Goal: Download file/media

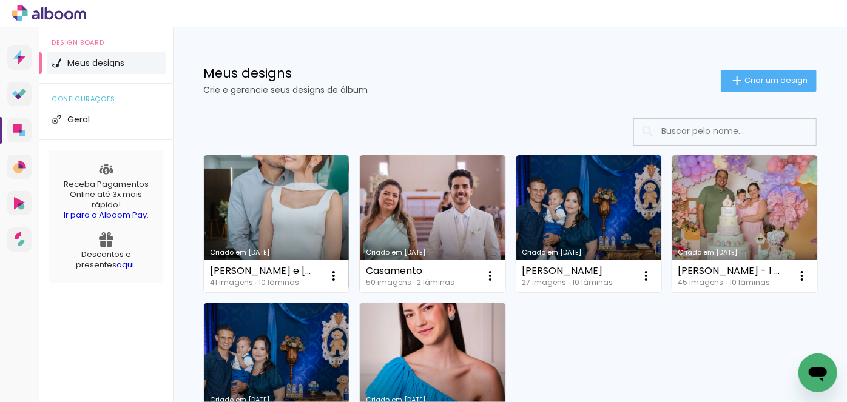
click at [755, 233] on div "Criado em 21/08/25 Dayane e Leo 41 imagens ∙ 10 lâminas Abrir Fazer uma cópia E…" at bounding box center [510, 296] width 624 height 295
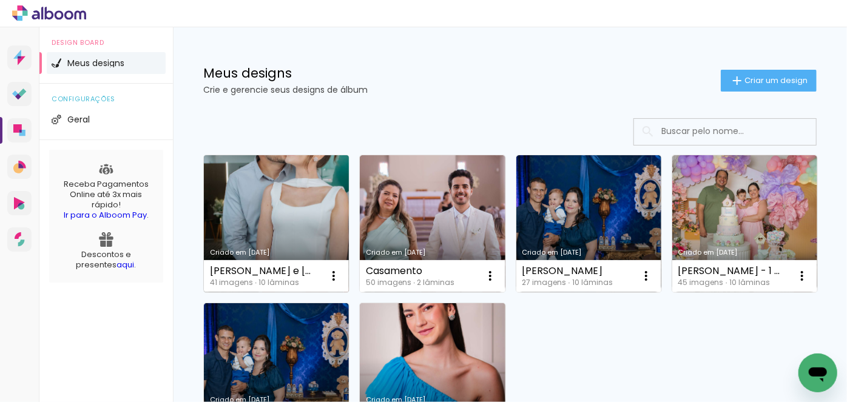
click at [298, 194] on link "Criado em [DATE]" at bounding box center [276, 223] width 145 height 137
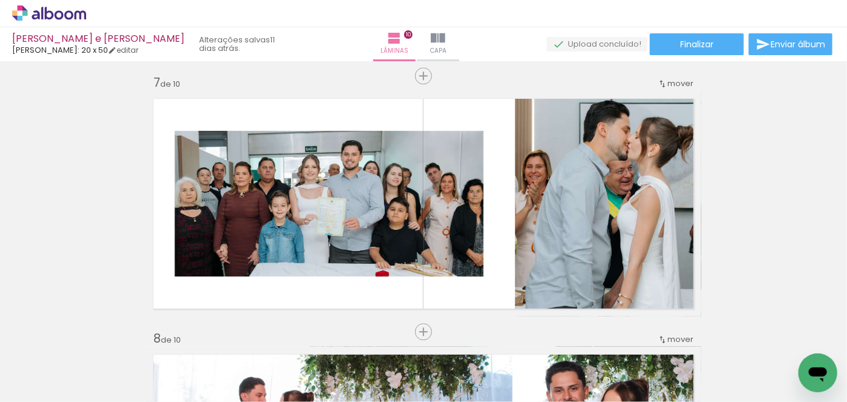
scroll to position [1544, 0]
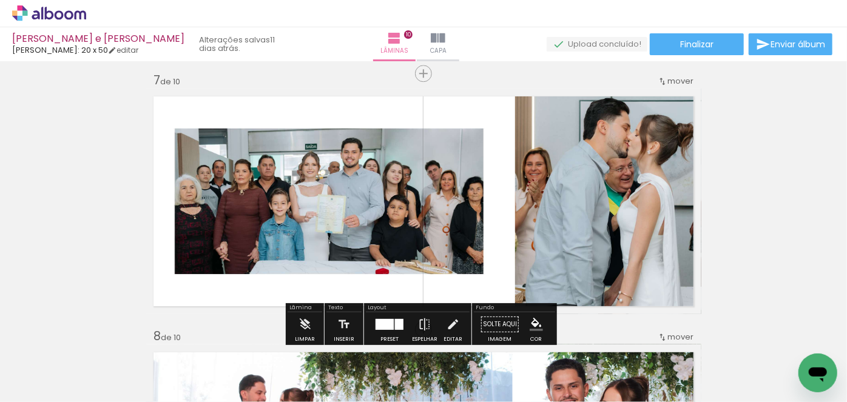
click at [343, 214] on quentale-photo at bounding box center [329, 202] width 367 height 226
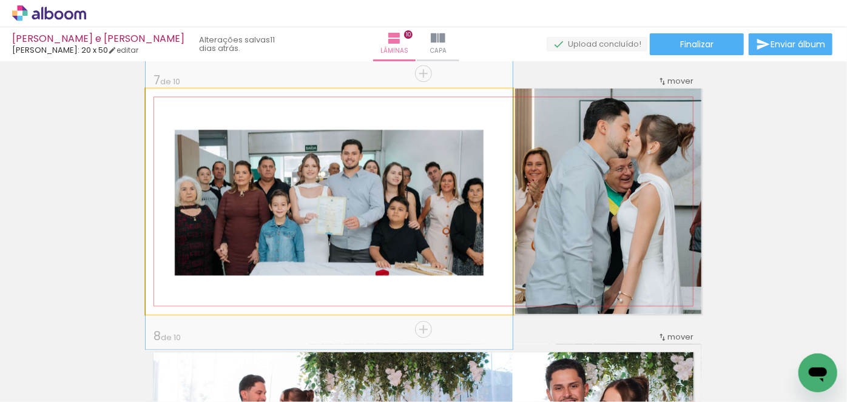
drag, startPoint x: 337, startPoint y: 207, endPoint x: 359, endPoint y: 209, distance: 21.9
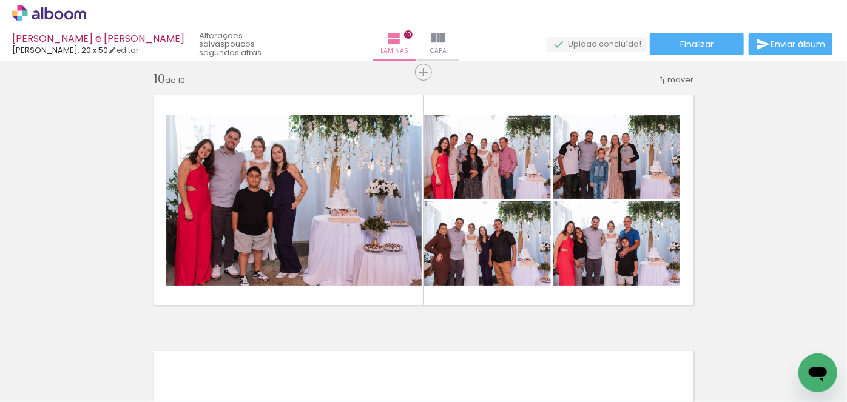
scroll to position [2267, 0]
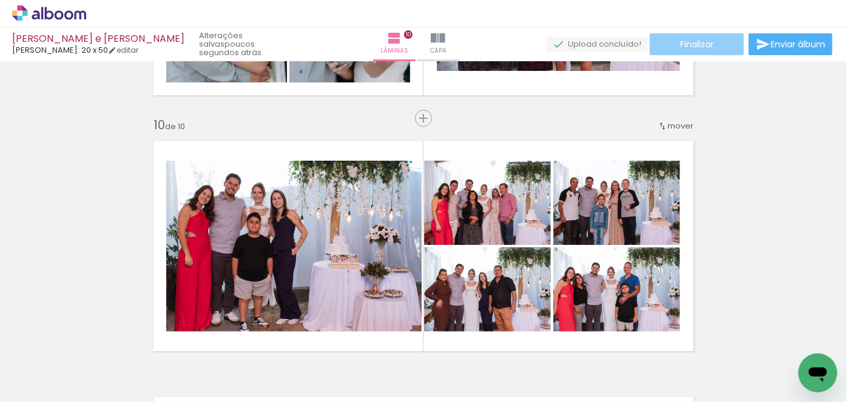
click at [721, 50] on paper-button "Finalizar" at bounding box center [697, 44] width 94 height 22
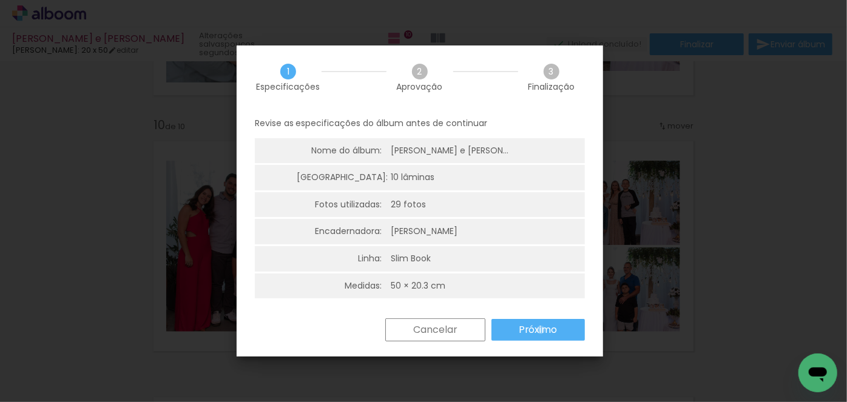
click at [0, 0] on slot "Próximo" at bounding box center [0, 0] width 0 height 0
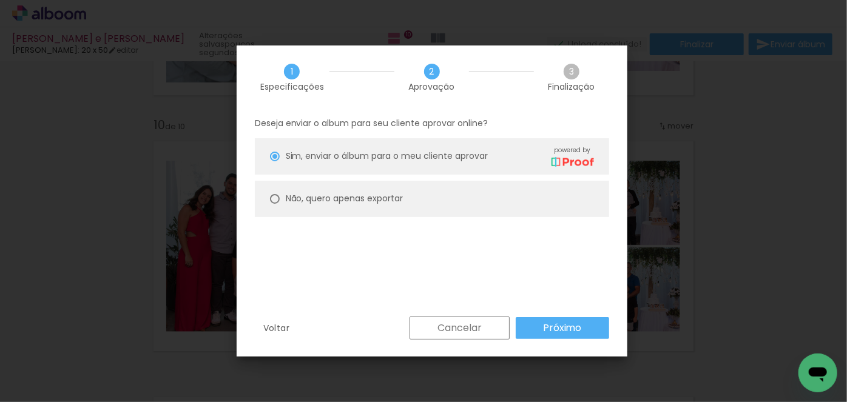
click at [475, 209] on paper-radio-button "Não, quero apenas exportar" at bounding box center [432, 199] width 354 height 36
type paper-radio-button "on"
click at [586, 334] on paper-button "Próximo" at bounding box center [562, 328] width 93 height 22
type input "Alta, 300 DPI"
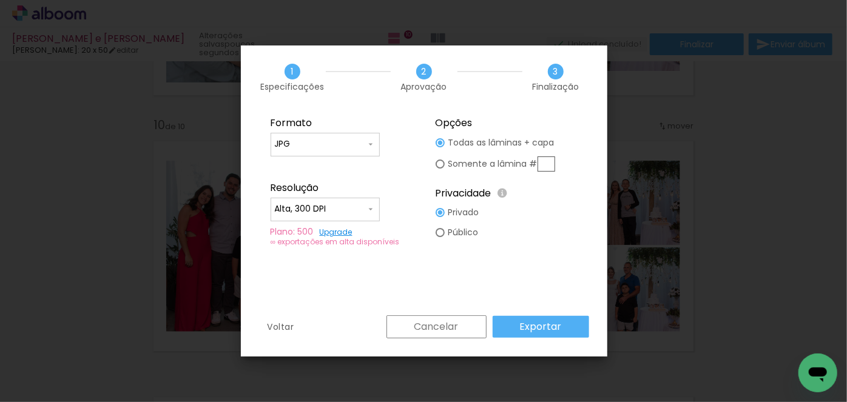
click at [357, 142] on input "JPG" at bounding box center [320, 144] width 91 height 12
click at [357, 142] on paper-item "JPG" at bounding box center [325, 142] width 109 height 24
click at [357, 142] on input "JPG" at bounding box center [320, 144] width 91 height 12
click at [357, 142] on paper-item "JPG" at bounding box center [325, 142] width 109 height 24
click at [360, 215] on div at bounding box center [325, 215] width 101 height 1
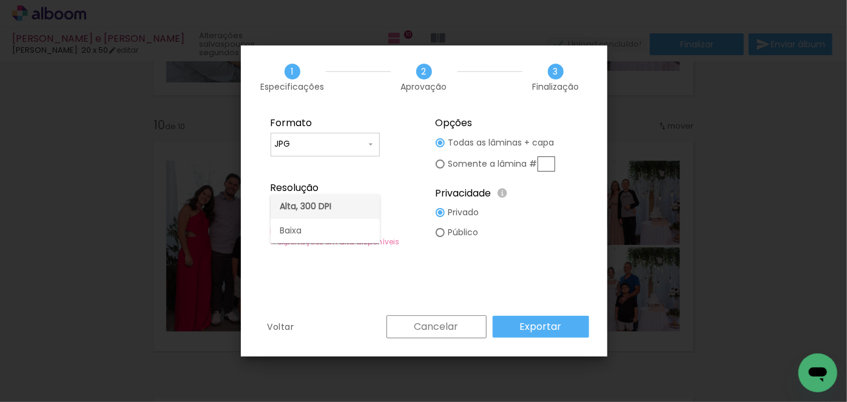
click at [362, 210] on paper-item "Alta, 300 DPI" at bounding box center [325, 207] width 109 height 24
click at [440, 147] on div at bounding box center [440, 142] width 9 height 9
type paper-radio-button "on"
click at [443, 141] on div at bounding box center [440, 142] width 9 height 9
type paper-radio-button "on"
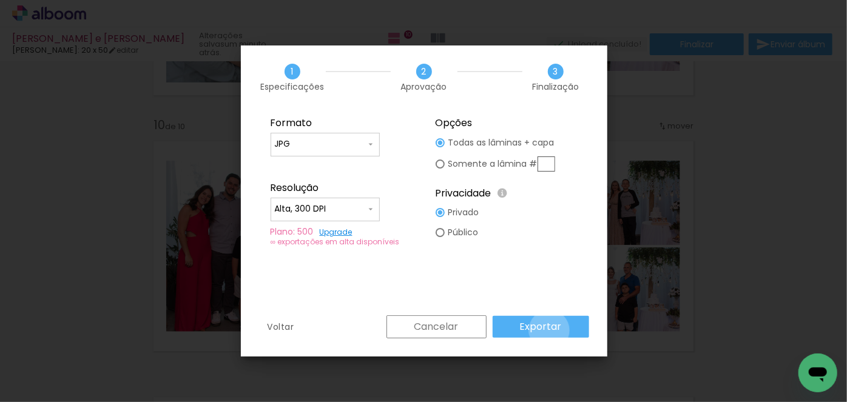
click at [0, 0] on slot "Exportar" at bounding box center [0, 0] width 0 height 0
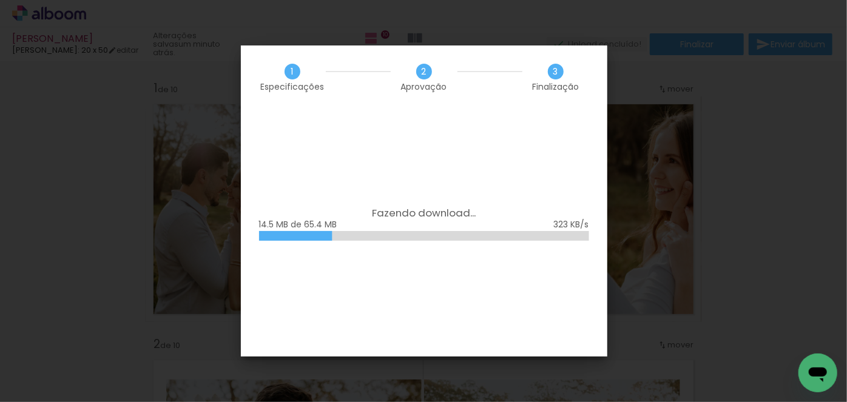
scroll to position [2267, 0]
